Goal: Share content

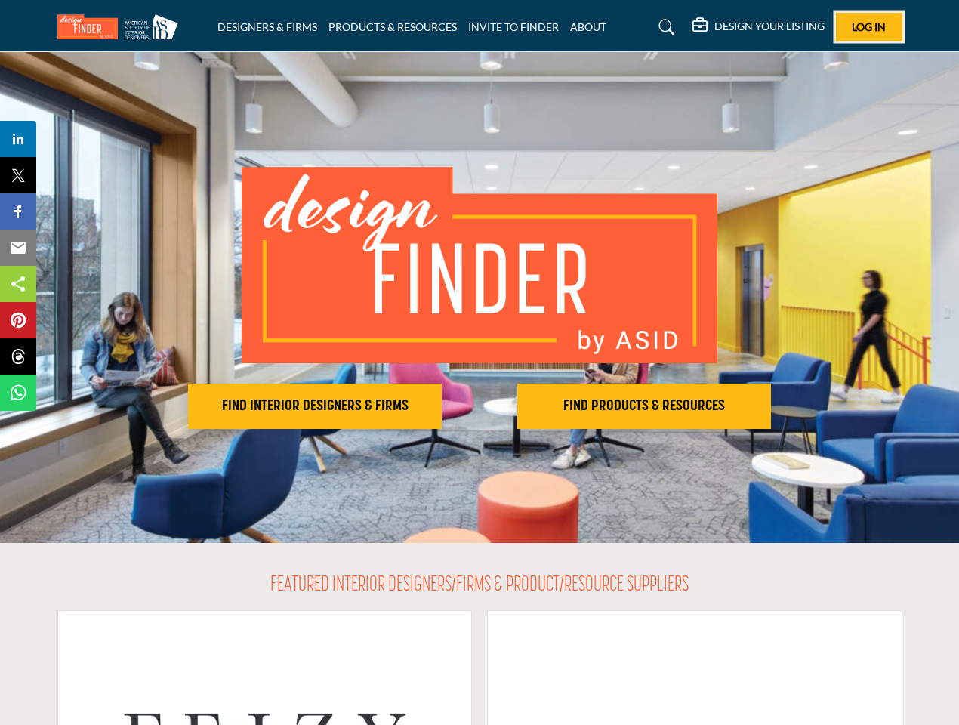
click at [869, 26] on span "Log In" at bounding box center [869, 26] width 34 height 13
click at [315, 406] on h2 "FIND INTERIOR DESIGNERS & FIRMS" at bounding box center [315, 406] width 245 height 18
click at [644, 406] on h2 "FIND PRODUCTS & RESOURCES" at bounding box center [644, 406] width 245 height 18
click at [18, 139] on span "Share" at bounding box center [25, 139] width 43 height 18
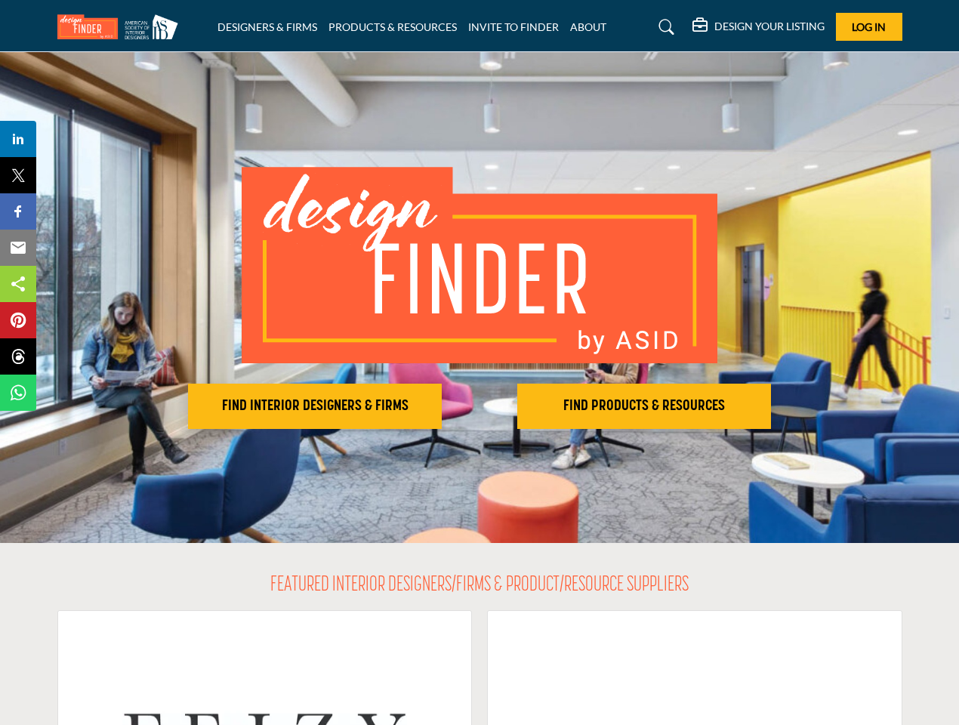
click at [18, 175] on span "Tweet" at bounding box center [25, 175] width 43 height 18
click at [18, 211] on span "Share" at bounding box center [25, 211] width 43 height 18
click at [18, 248] on span "Email" at bounding box center [25, 248] width 42 height 18
click at [18, 284] on span "Share" at bounding box center [25, 284] width 43 height 18
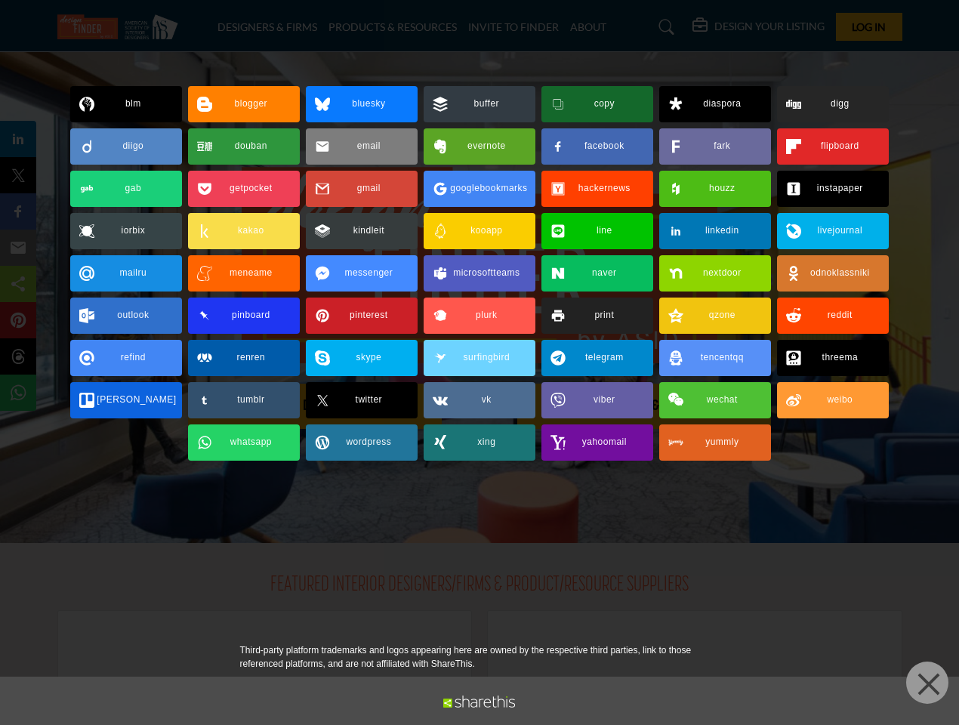
click at [18, 320] on span "Pin" at bounding box center [18, 320] width 28 height 18
